Goal: Information Seeking & Learning: Learn about a topic

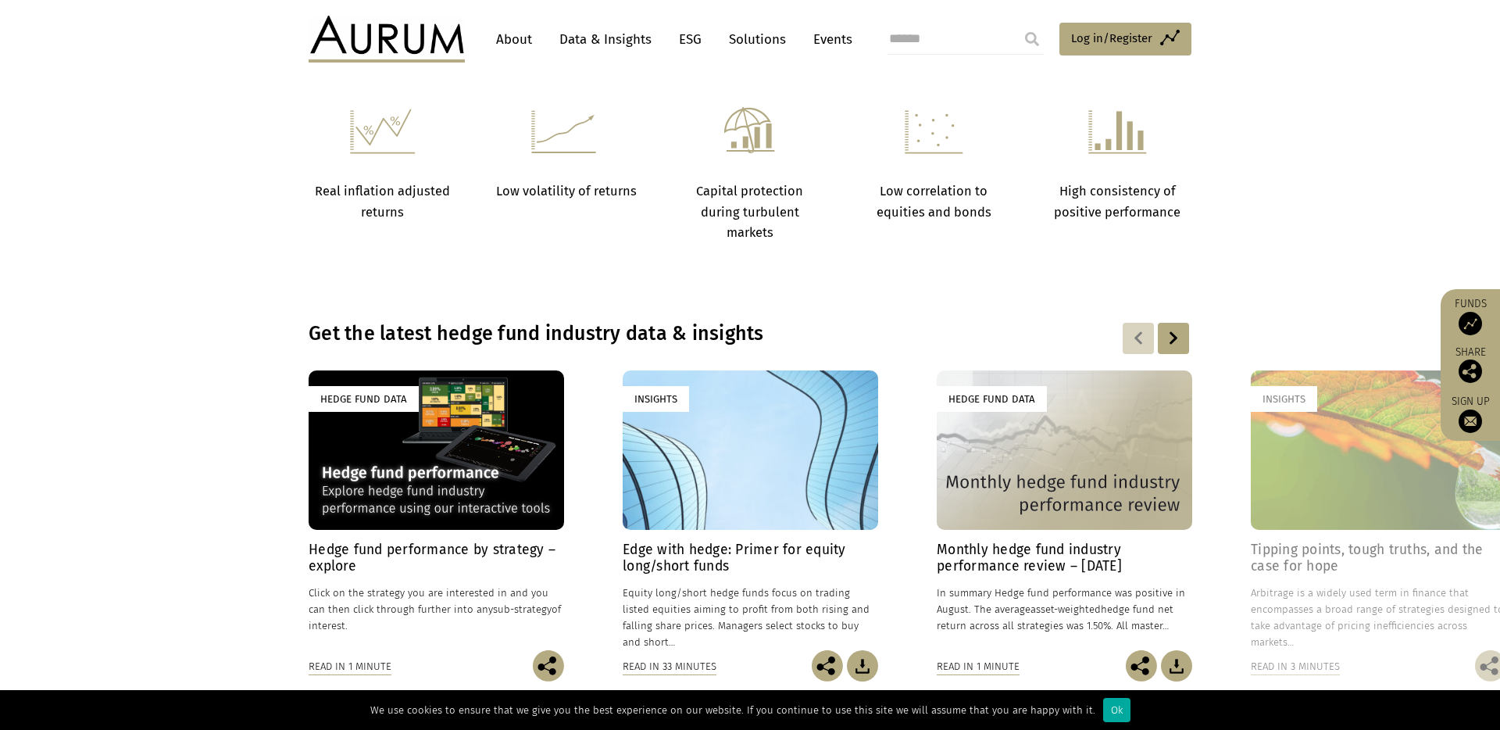
scroll to position [897, 0]
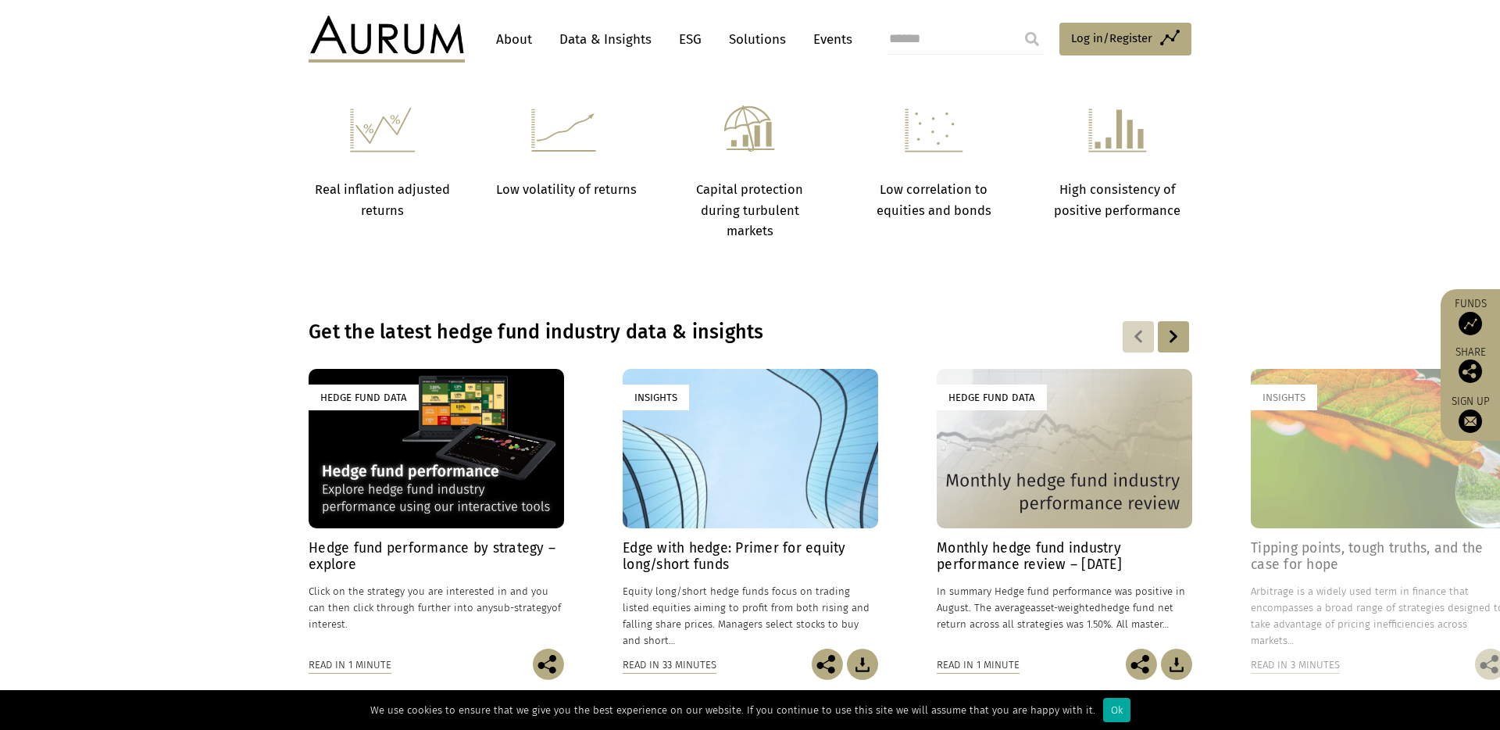
click at [520, 38] on link "About" at bounding box center [514, 39] width 52 height 29
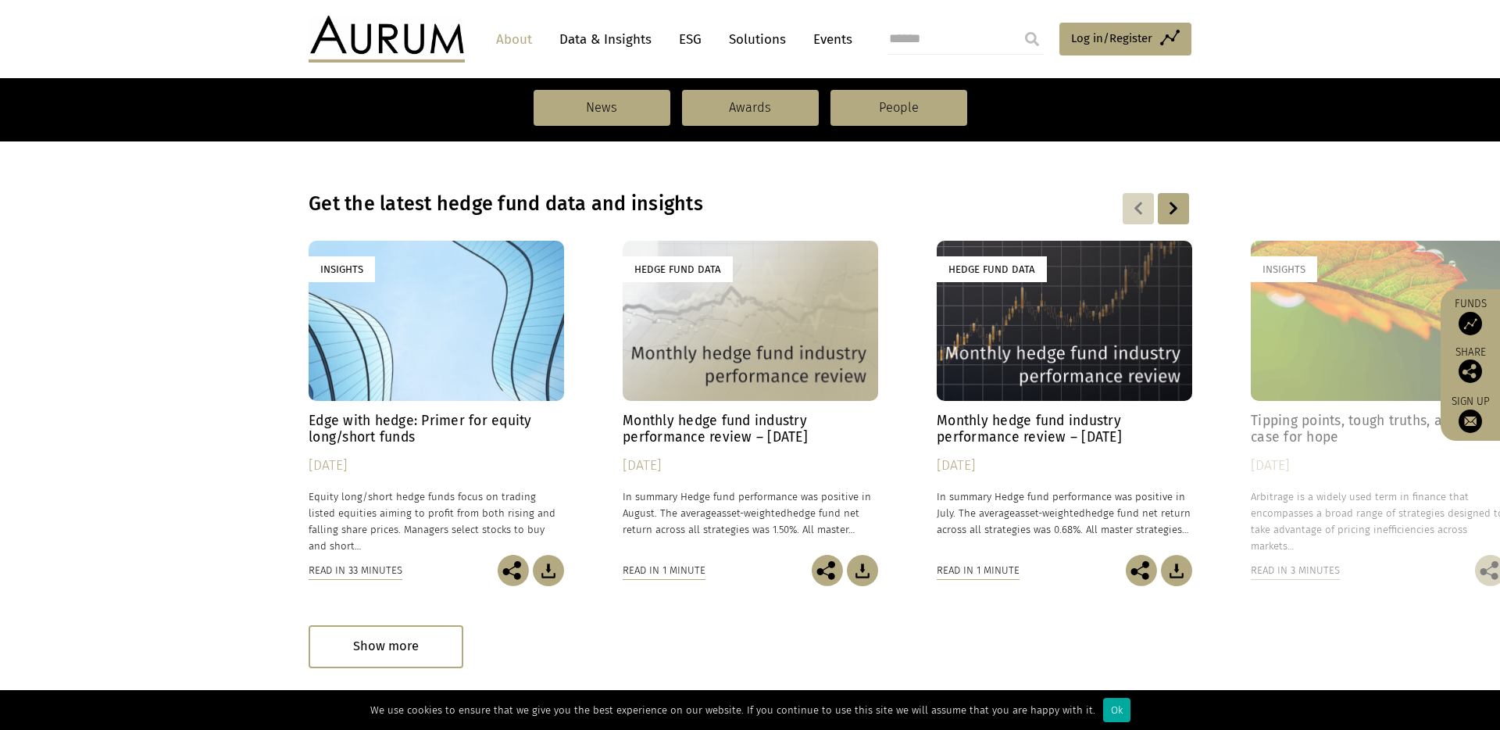
scroll to position [1057, 0]
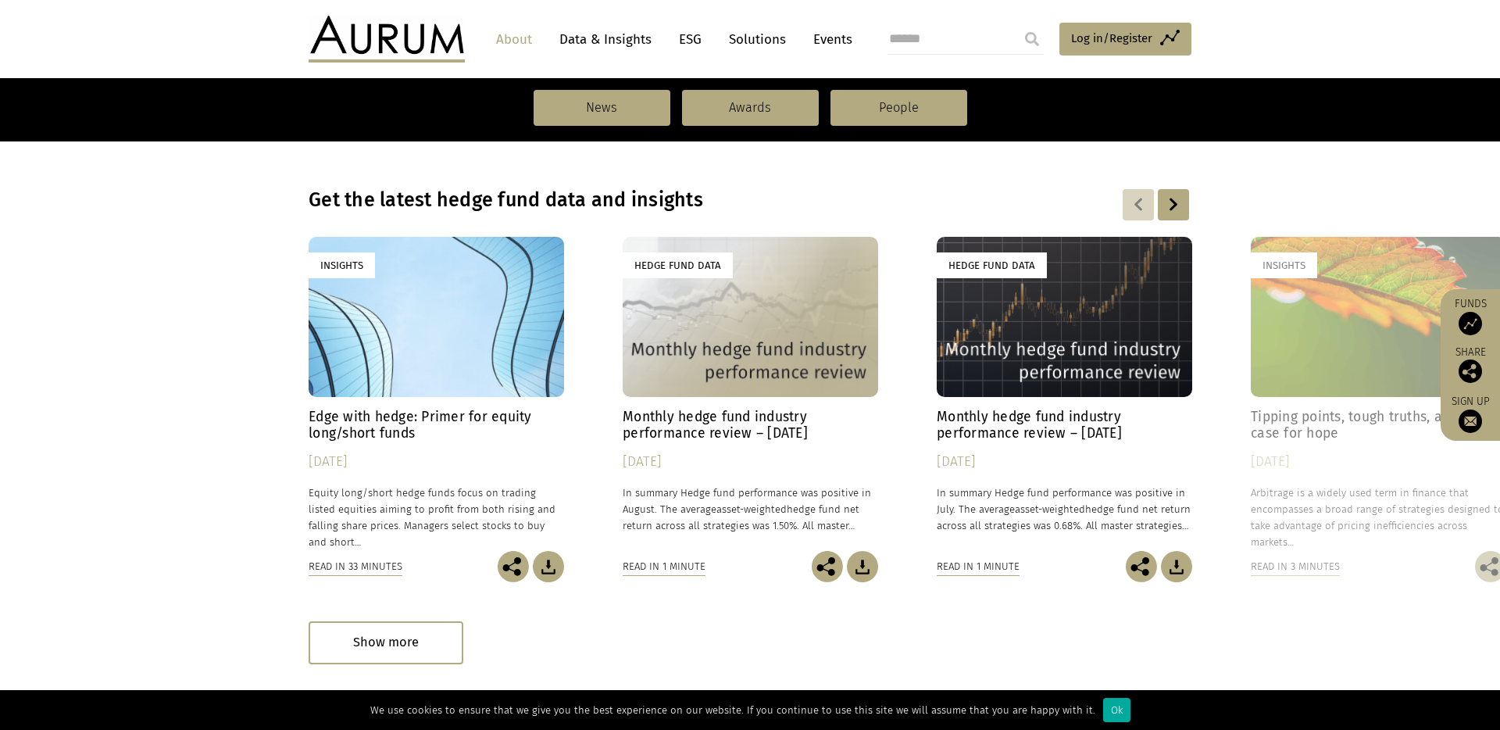
click at [734, 374] on div "Hedge Fund Data" at bounding box center [750, 316] width 255 height 159
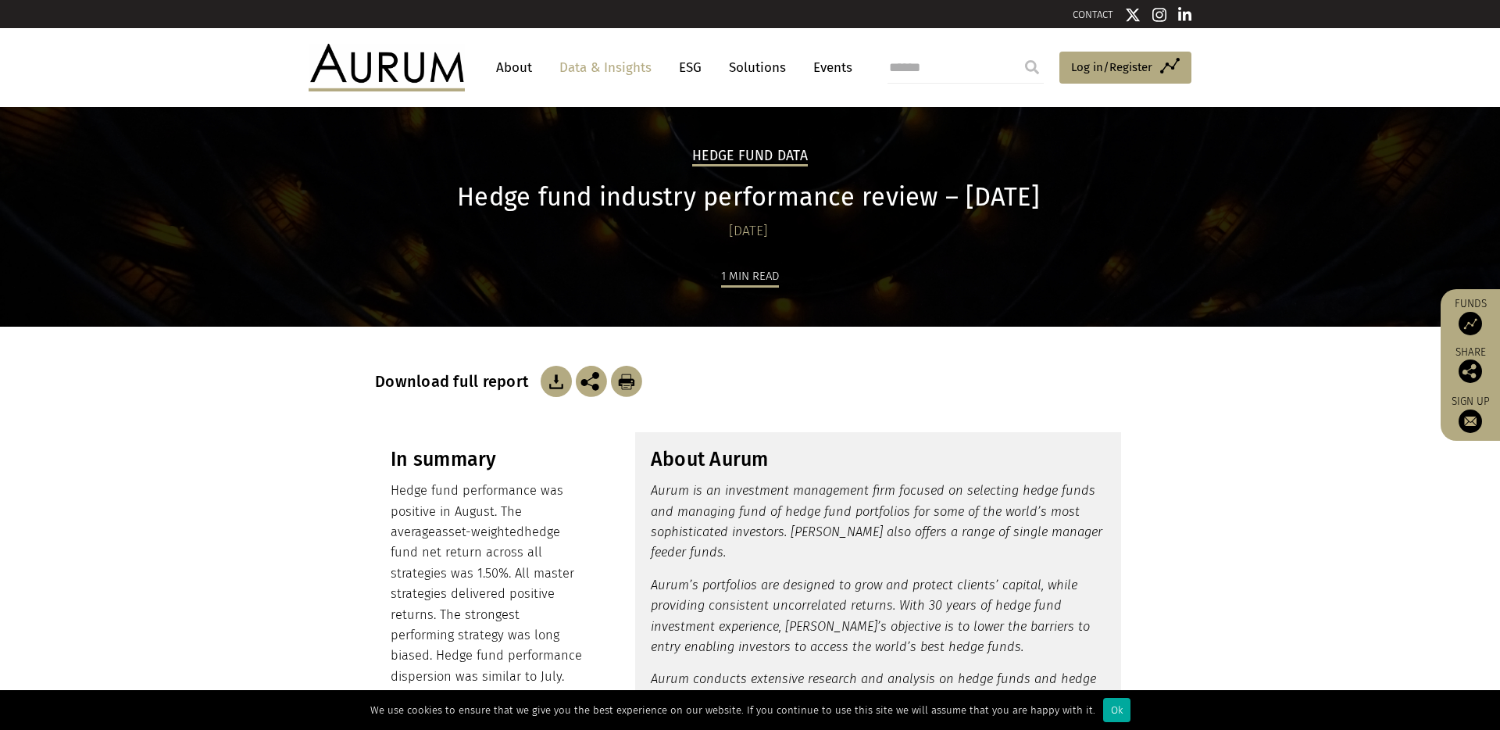
scroll to position [2, 0]
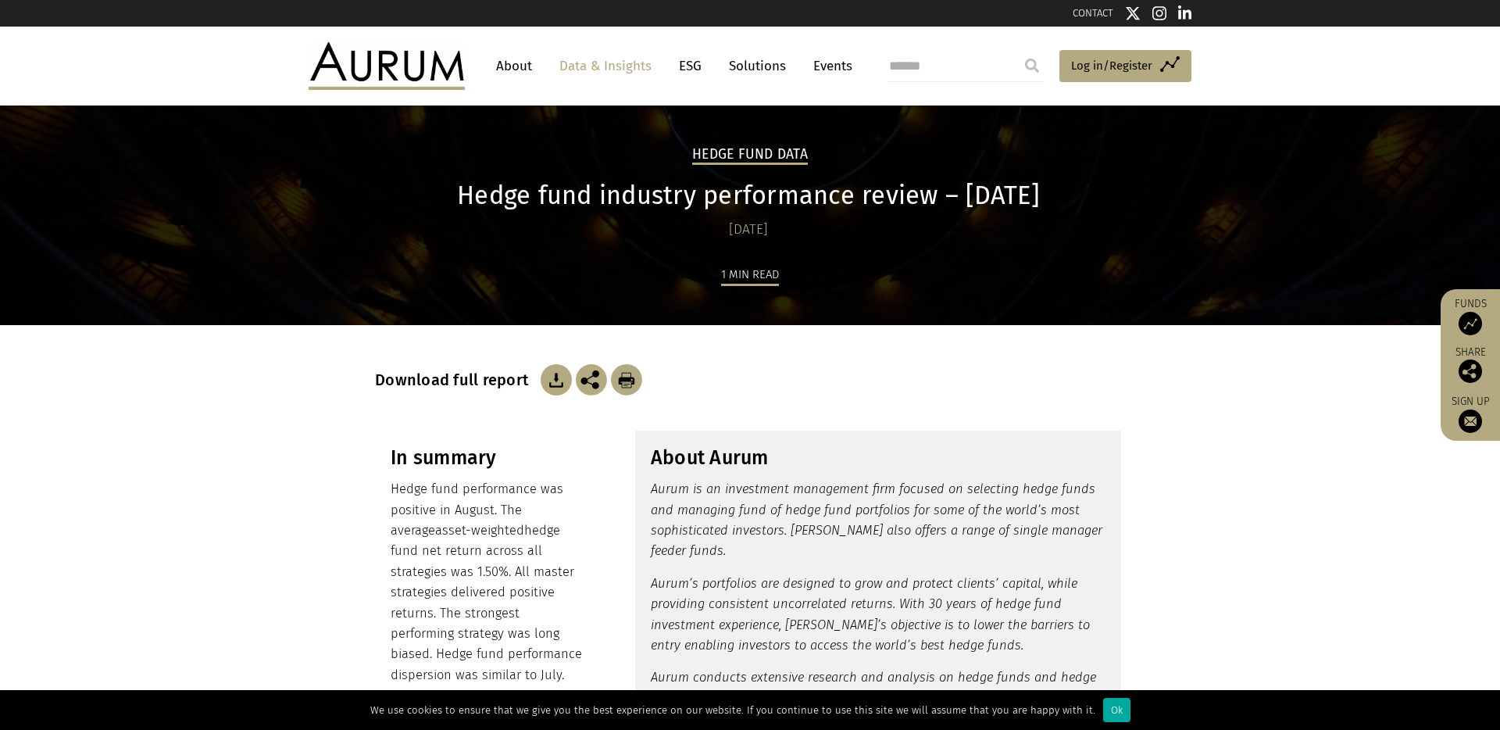
click at [521, 64] on link "About" at bounding box center [514, 66] width 52 height 29
